Goal: Find specific page/section: Find specific page/section

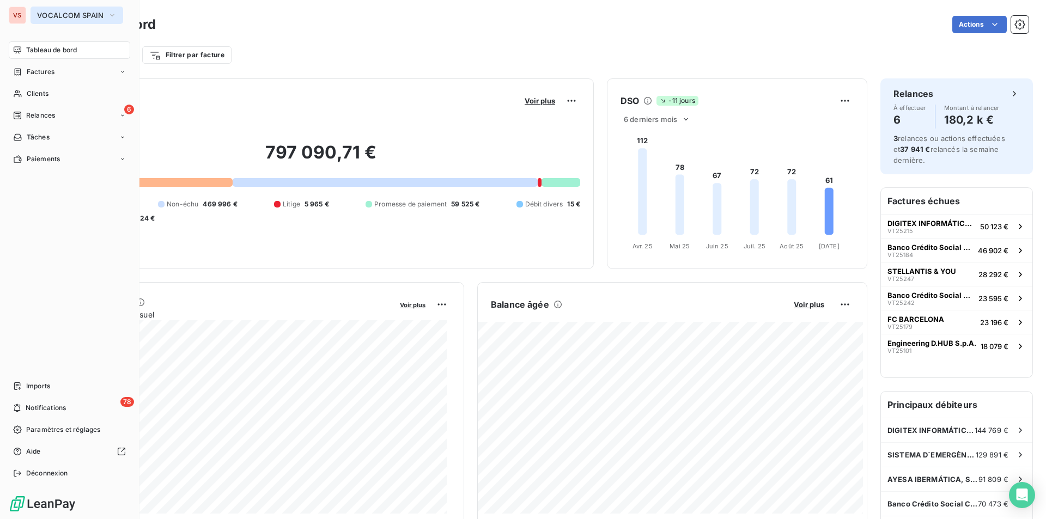
click at [47, 10] on button "VOCALCOM SPAIN" at bounding box center [76, 15] width 93 height 17
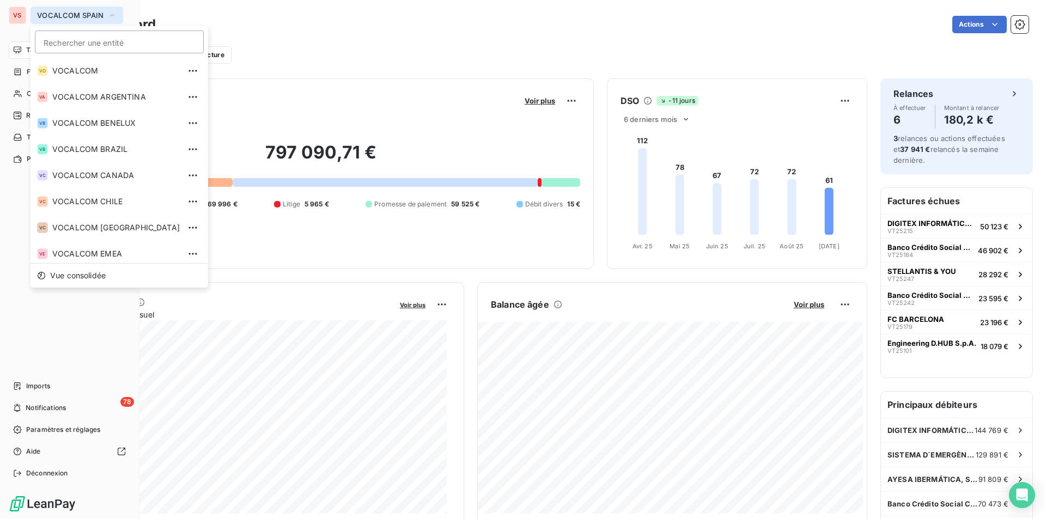
scroll to position [135, 0]
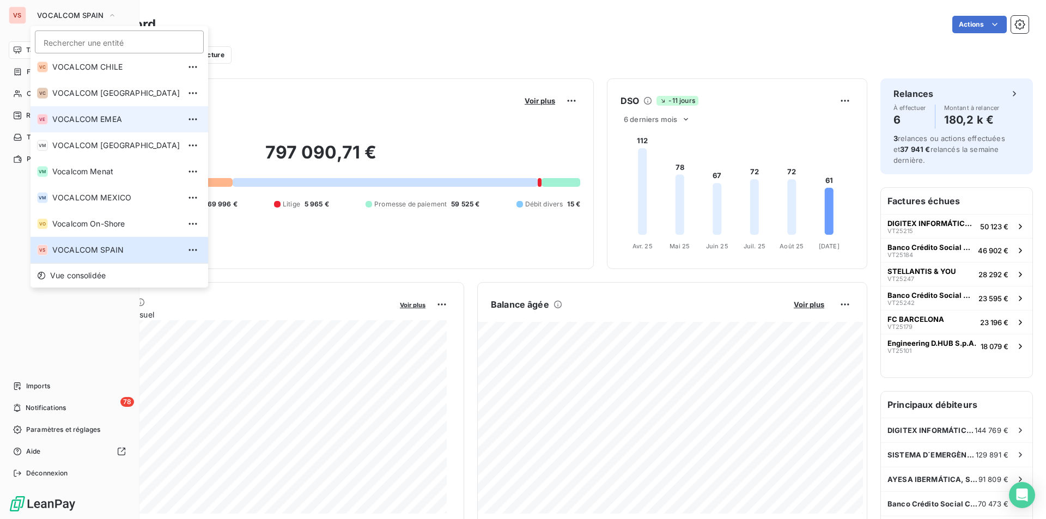
click at [111, 115] on span "VOCALCOM EMEA" at bounding box center [115, 119] width 127 height 11
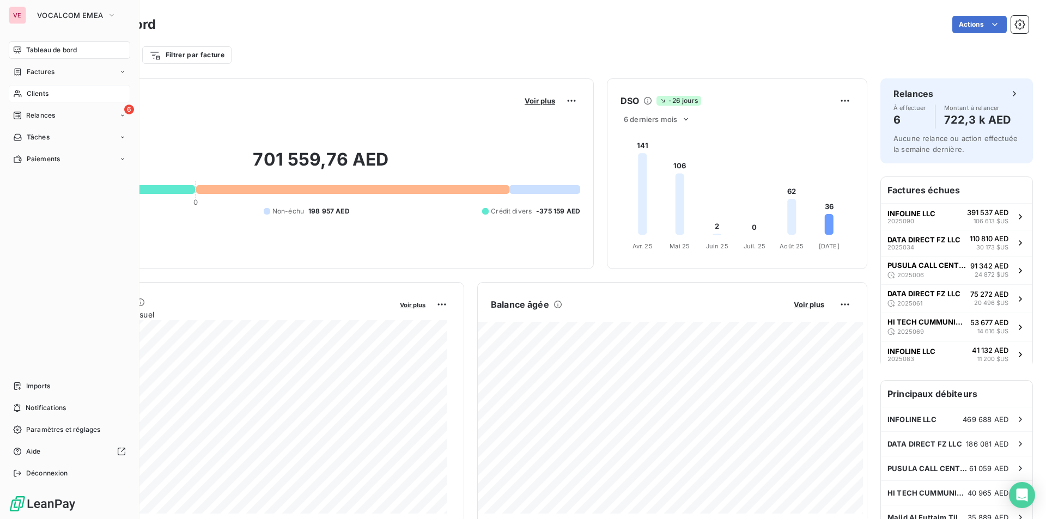
click at [39, 94] on span "Clients" at bounding box center [38, 94] width 22 height 10
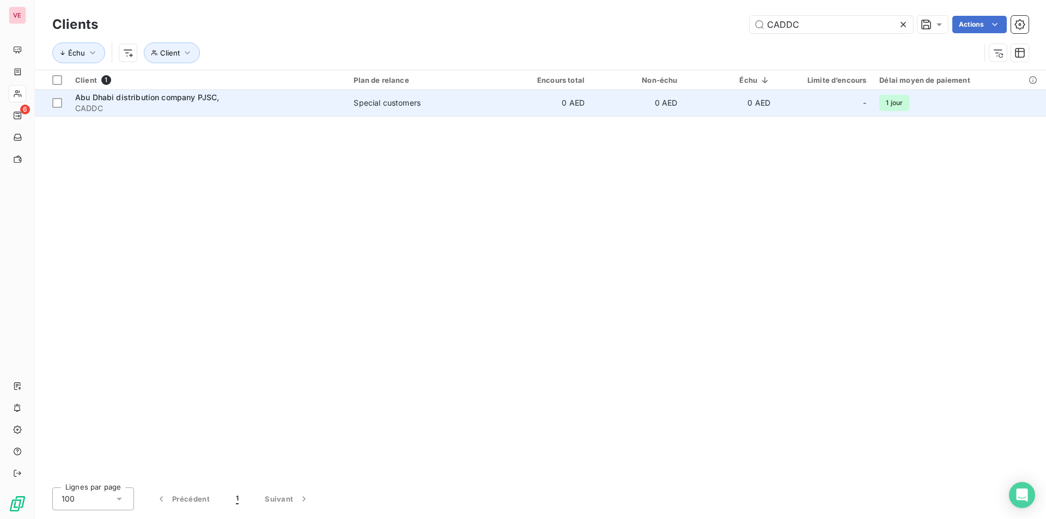
type input "CADDC"
click at [113, 108] on span "CADDC" at bounding box center [207, 108] width 265 height 11
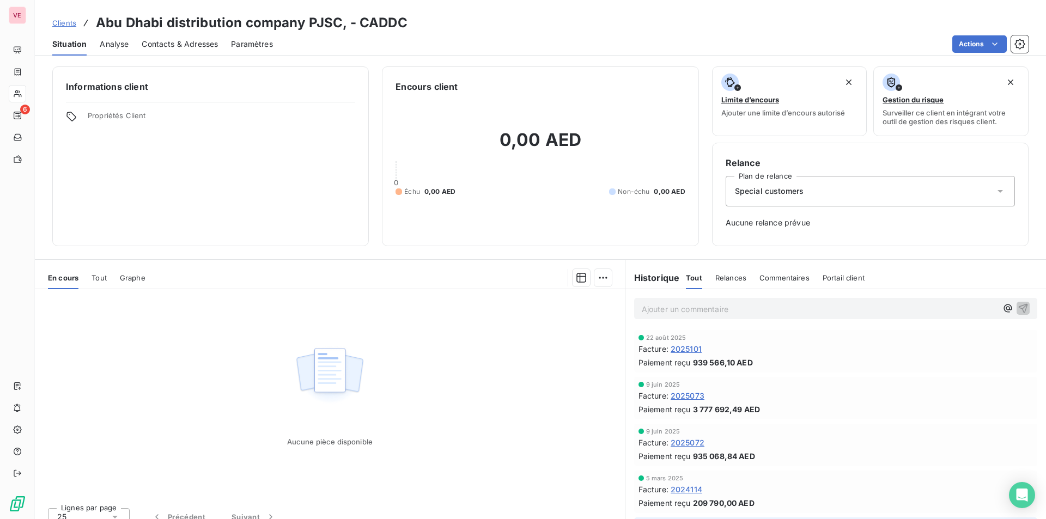
click at [96, 272] on div "Tout" at bounding box center [98, 277] width 15 height 23
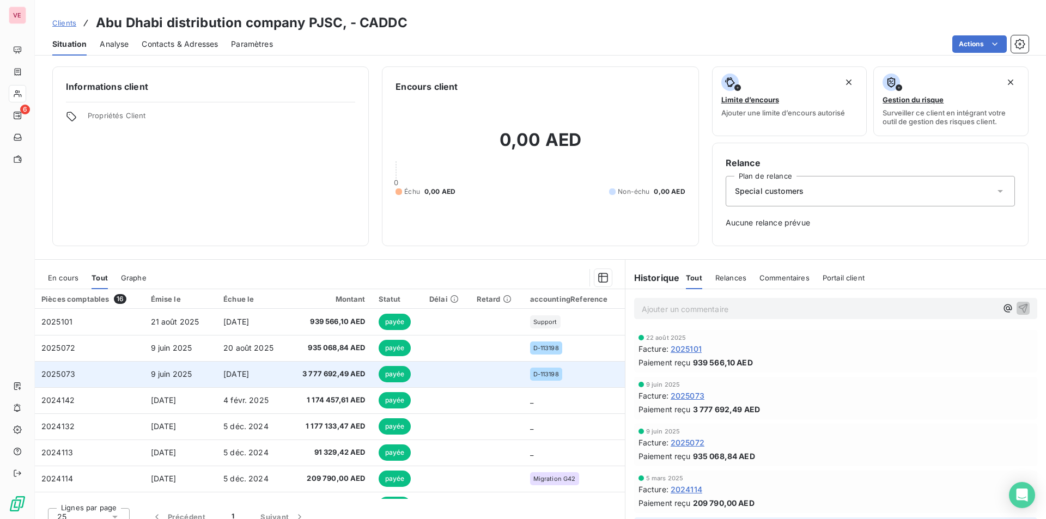
click at [309, 372] on span "3 777 692,49 AED" at bounding box center [329, 374] width 71 height 11
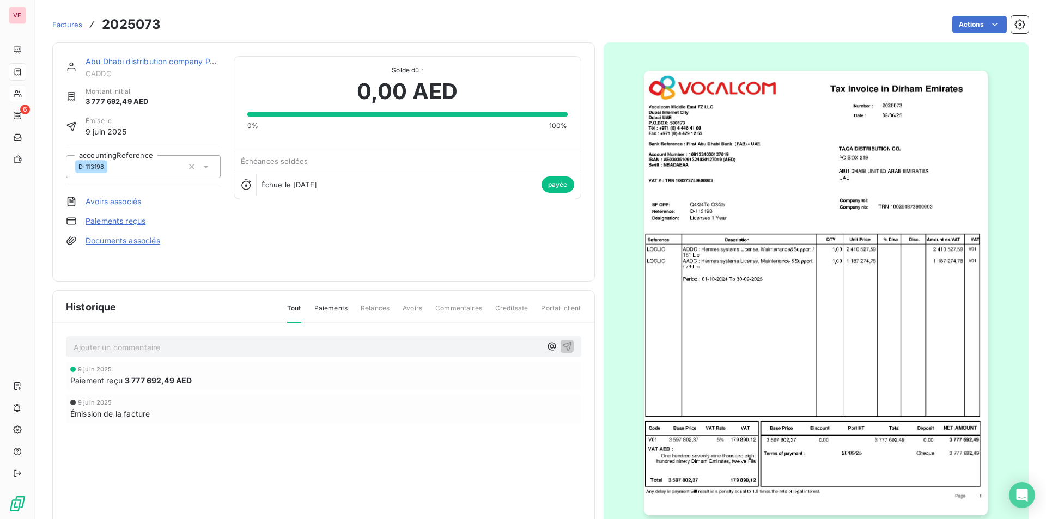
click at [898, 221] on img "button" at bounding box center [816, 293] width 344 height 445
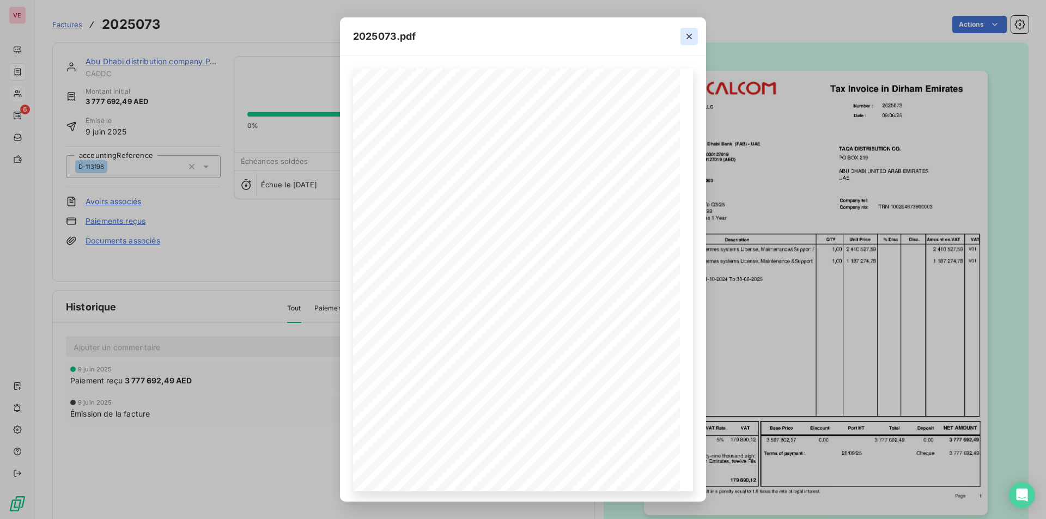
click at [686, 38] on icon "button" at bounding box center [689, 36] width 11 height 11
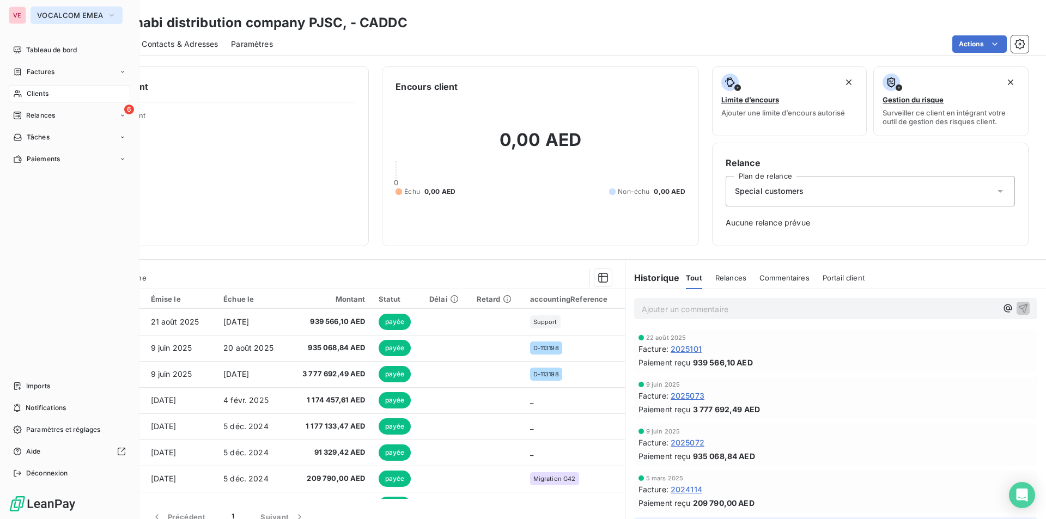
click at [69, 15] on span "VOCALCOM EMEA" at bounding box center [70, 15] width 66 height 9
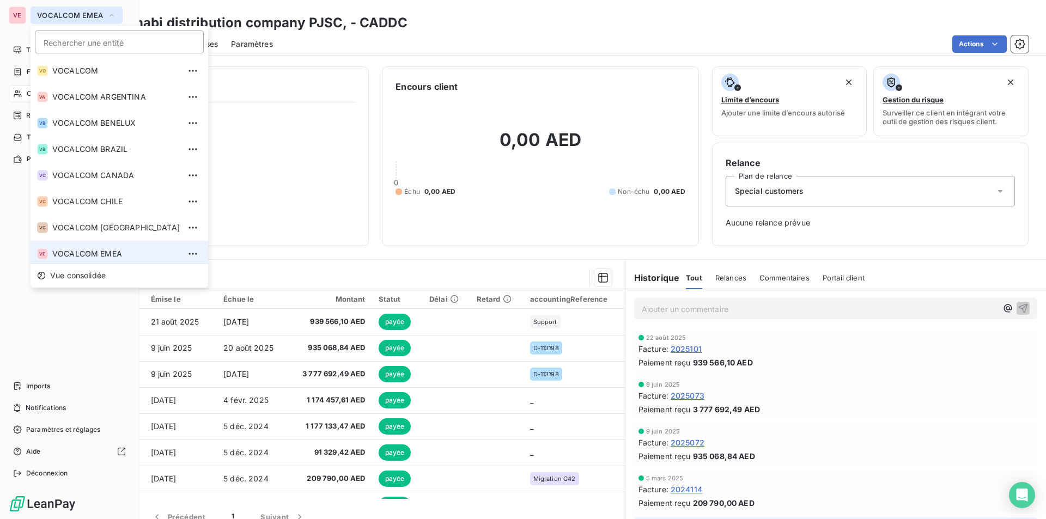
scroll to position [4, 0]
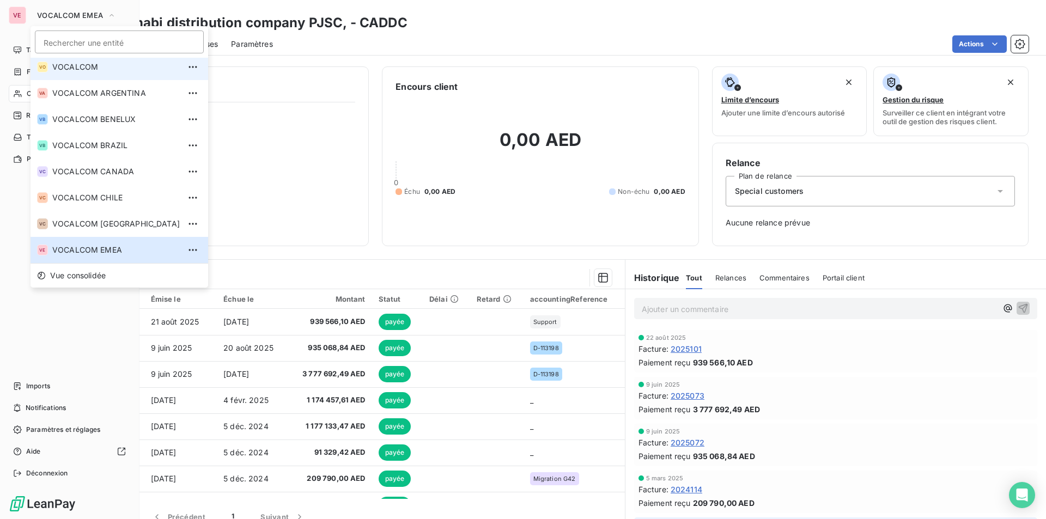
click at [82, 67] on span "VOCALCOM" at bounding box center [115, 67] width 127 height 11
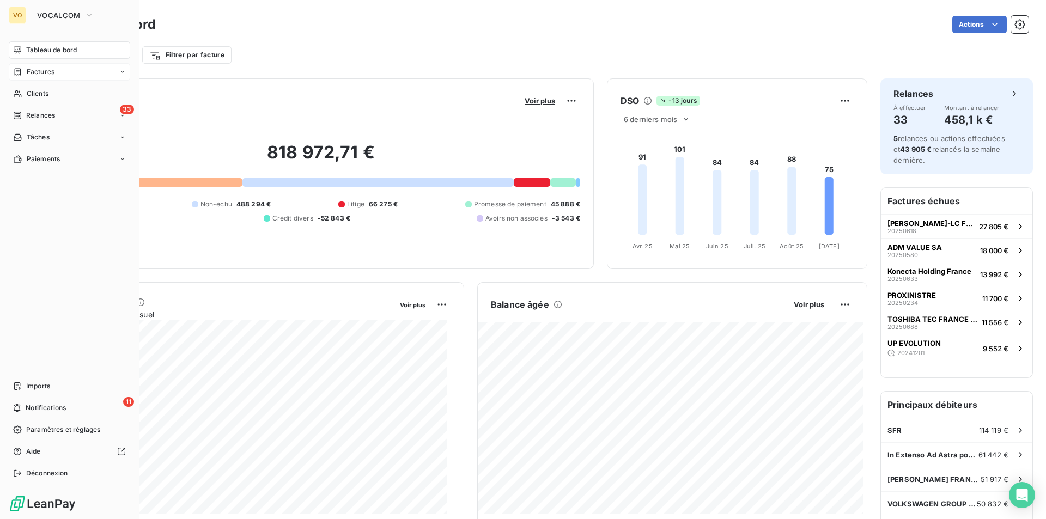
click at [48, 70] on span "Factures" at bounding box center [41, 72] width 28 height 10
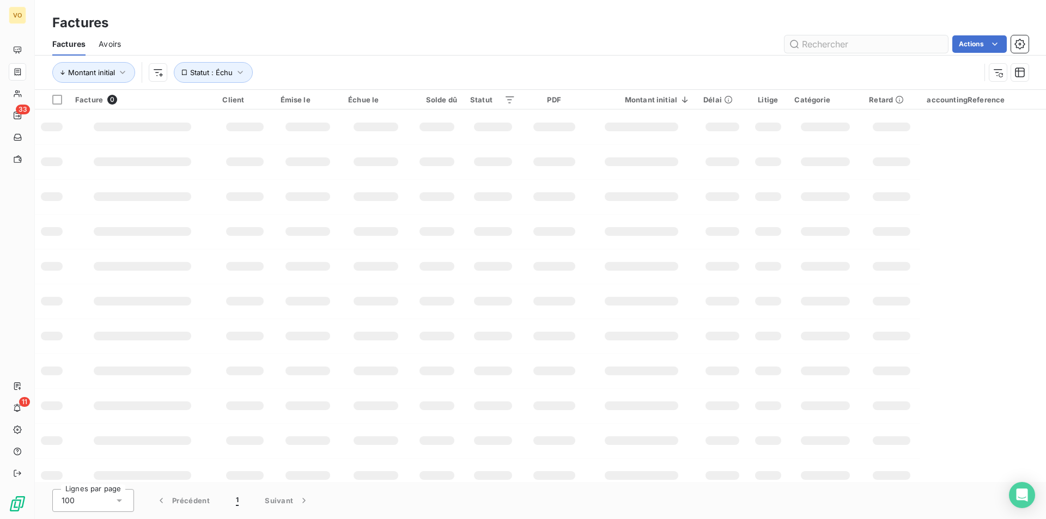
click at [879, 47] on input "text" at bounding box center [865, 43] width 163 height 17
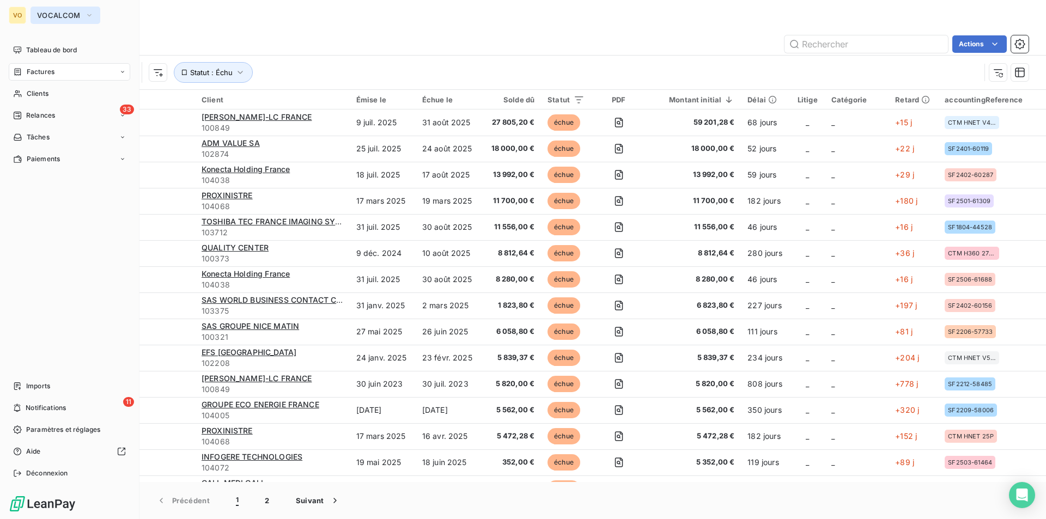
click at [56, 13] on span "VOCALCOM" at bounding box center [59, 15] width 44 height 9
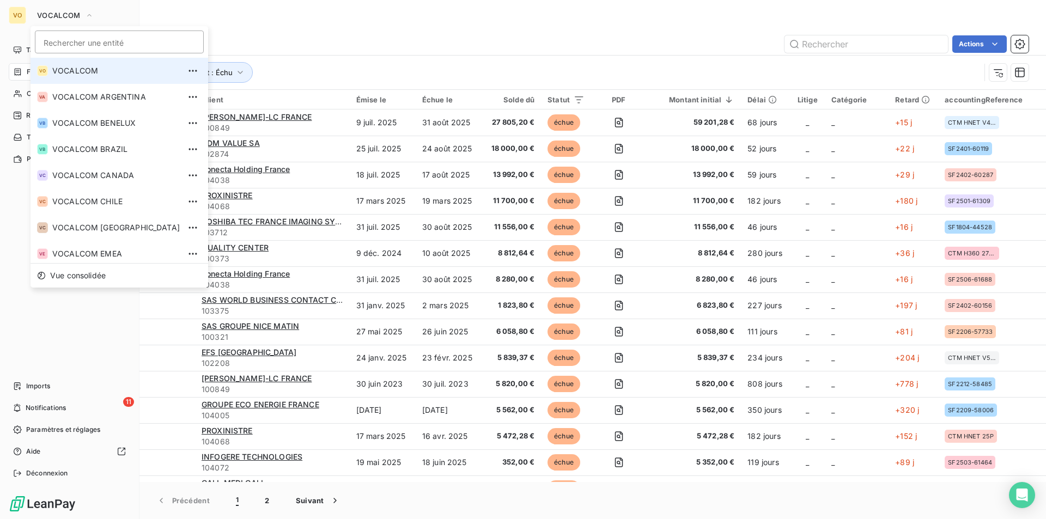
click at [84, 67] on span "VOCALCOM" at bounding box center [115, 70] width 127 height 11
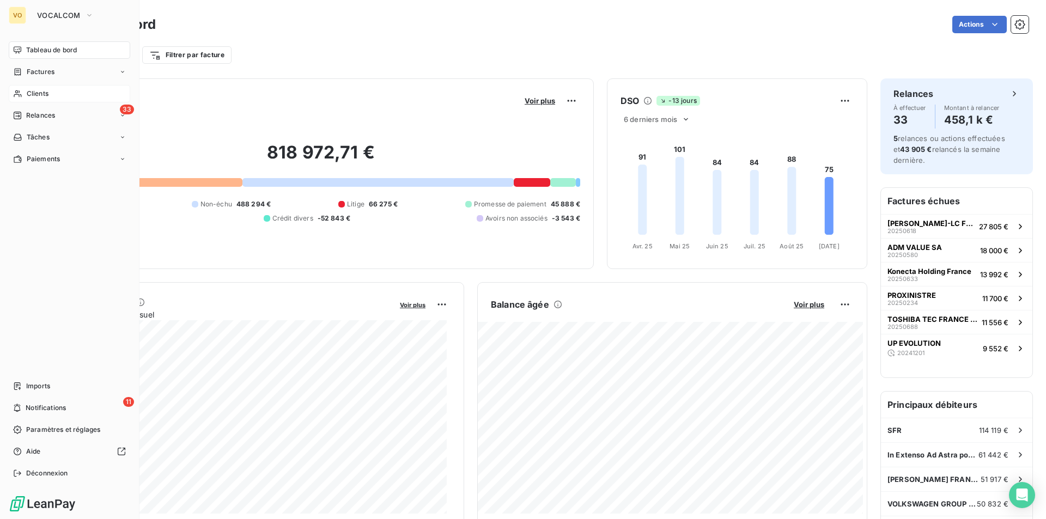
click at [51, 92] on div "Clients" at bounding box center [69, 93] width 121 height 17
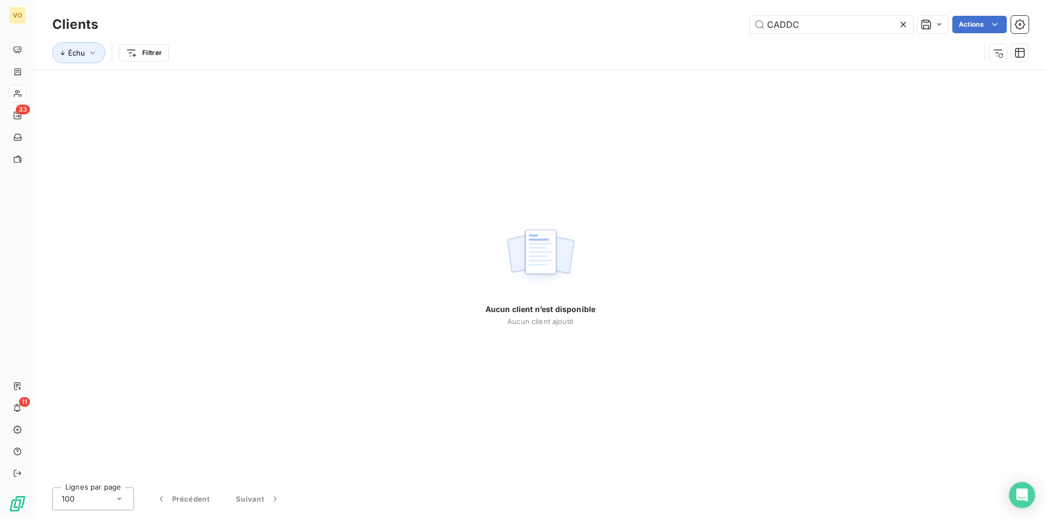
drag, startPoint x: 812, startPoint y: 19, endPoint x: 707, endPoint y: 23, distance: 105.2
click at [707, 23] on div "CADDC Actions" at bounding box center [569, 24] width 917 height 17
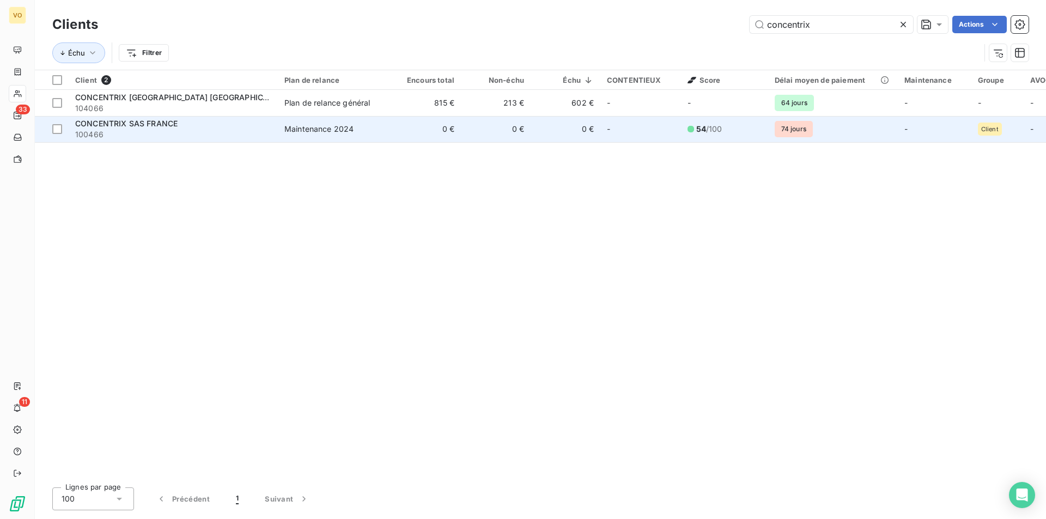
type input "concentrix"
click at [129, 125] on span "CONCENTRIX SAS FRANCE" at bounding box center [126, 123] width 102 height 9
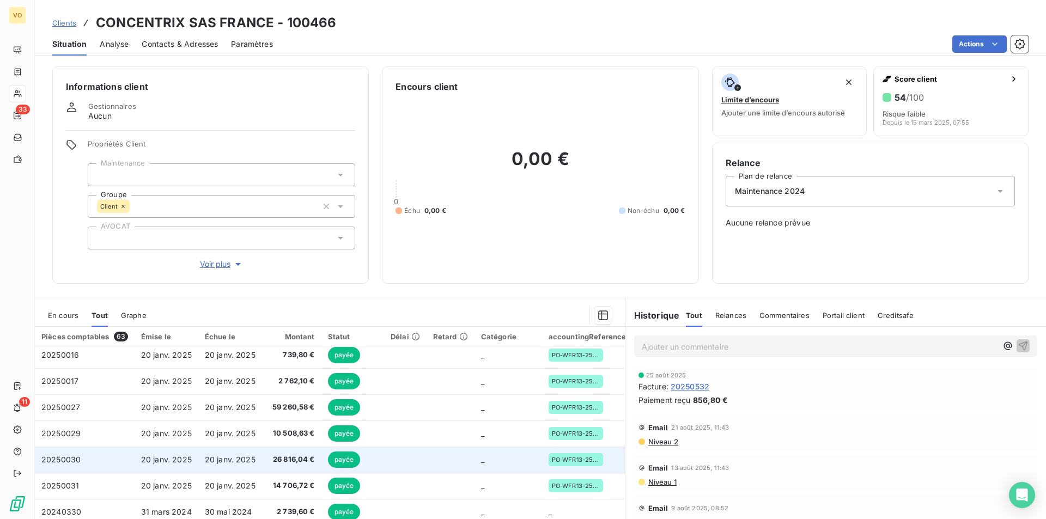
scroll to position [54, 0]
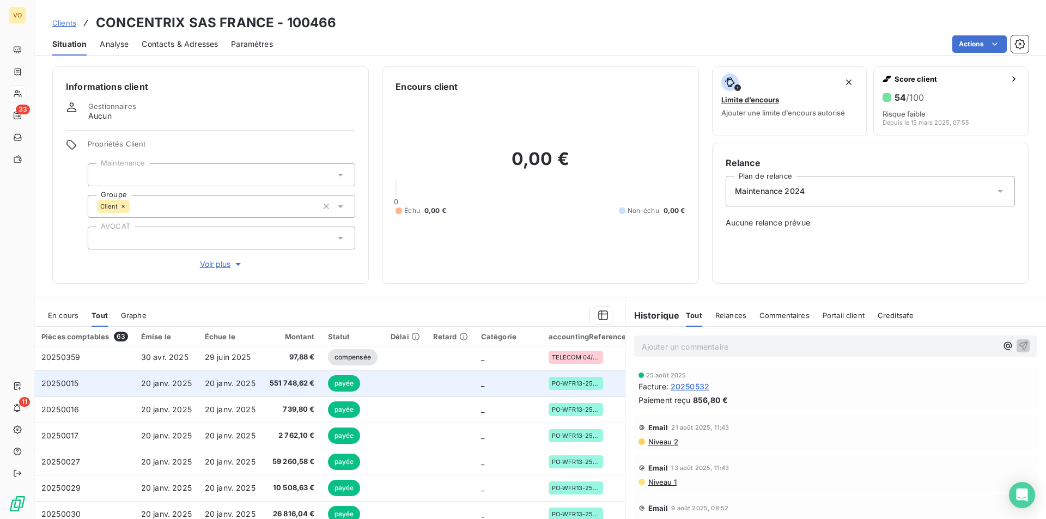
click at [278, 382] on span "551 748,62 €" at bounding box center [292, 383] width 46 height 11
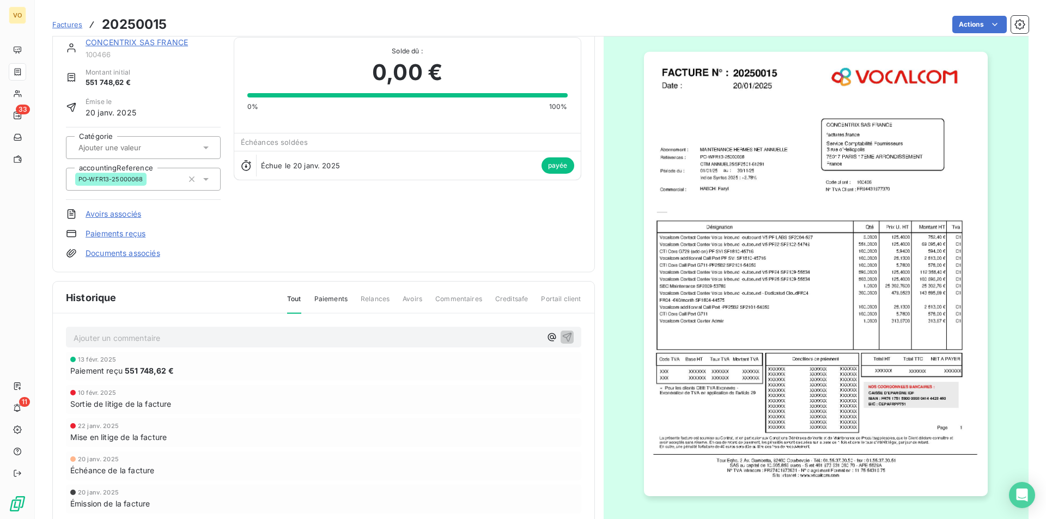
scroll to position [52, 0]
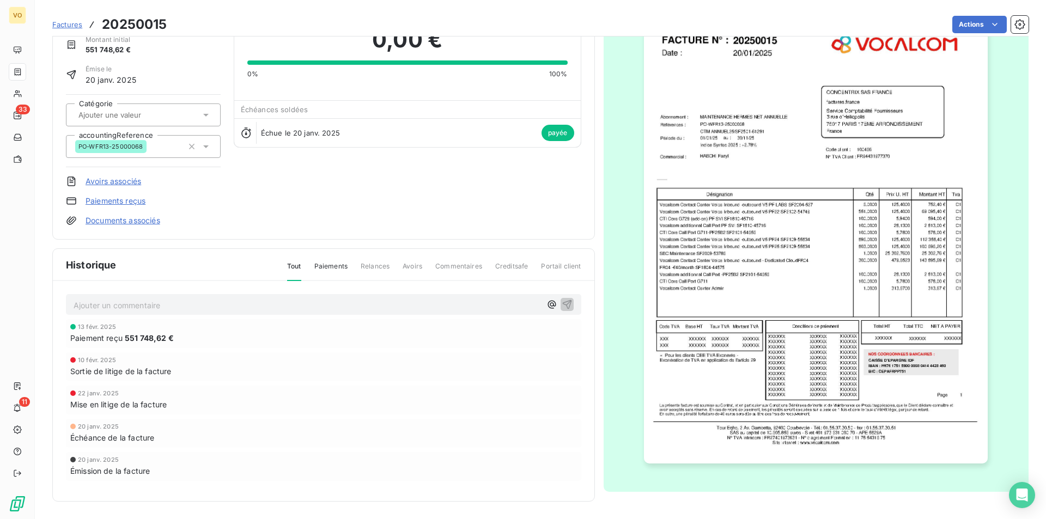
click at [780, 166] on img "button" at bounding box center [816, 241] width 344 height 445
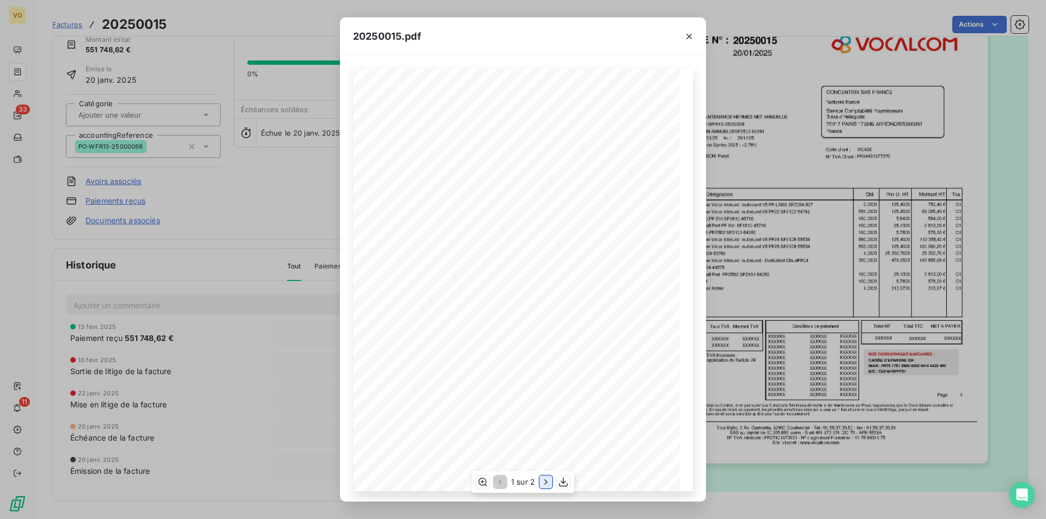
click at [540, 485] on button "button" at bounding box center [545, 481] width 13 height 13
drag, startPoint x: 693, startPoint y: 37, endPoint x: 663, endPoint y: 48, distance: 31.6
click at [693, 38] on icon "button" at bounding box center [689, 36] width 11 height 11
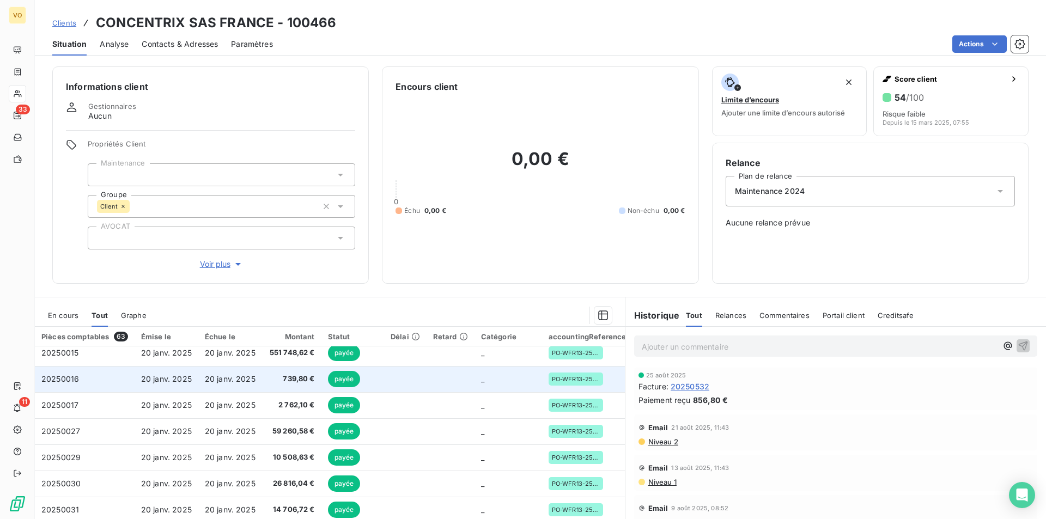
scroll to position [109, 0]
